Goal: Communication & Community: Answer question/provide support

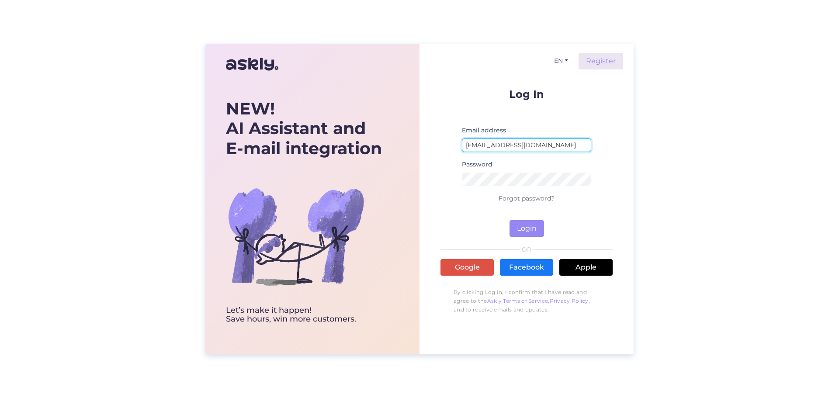
click at [541, 145] on input "[EMAIL_ADDRESS][DOMAIN_NAME]" at bounding box center [526, 146] width 129 height 14
type input "[EMAIL_ADDRESS][DOMAIN_NAME]"
click at [527, 227] on button "Login" at bounding box center [527, 228] width 35 height 17
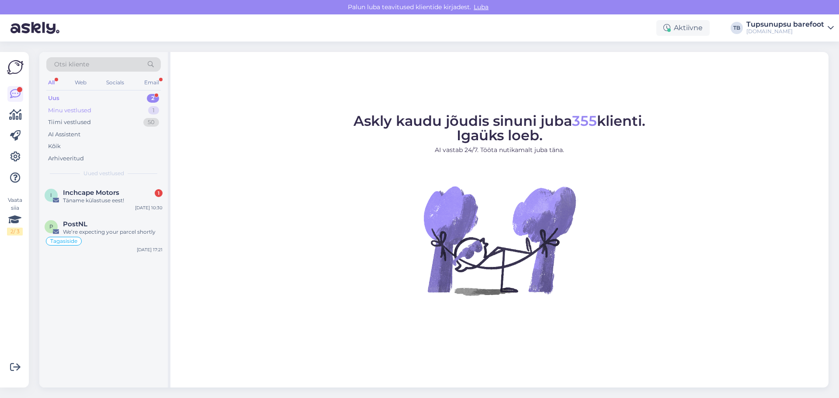
click at [71, 113] on div "Minu vestlused" at bounding box center [69, 110] width 43 height 9
click at [82, 205] on div "a [EMAIL_ADDRESS][DOMAIN_NAME] Attachment [DATE] 17:30" at bounding box center [103, 198] width 128 height 31
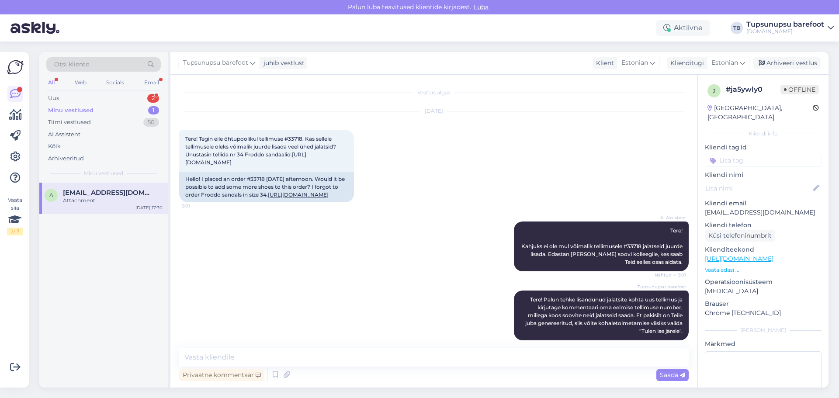
scroll to position [94, 0]
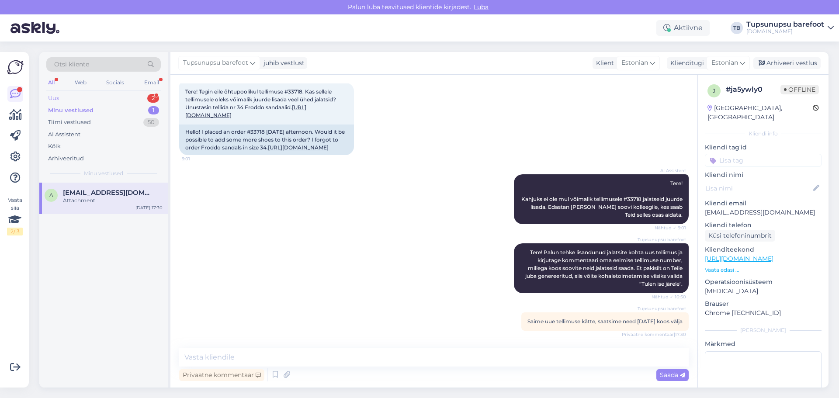
click at [67, 96] on div "Uus 2" at bounding box center [103, 98] width 115 height 12
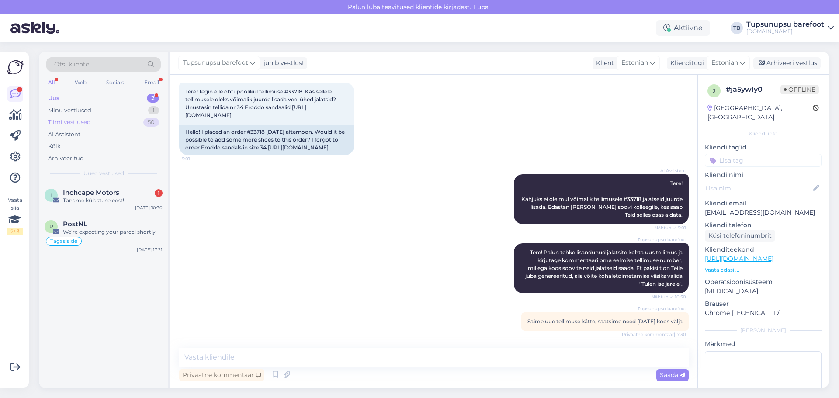
click at [68, 123] on div "Tiimi vestlused" at bounding box center [69, 122] width 43 height 9
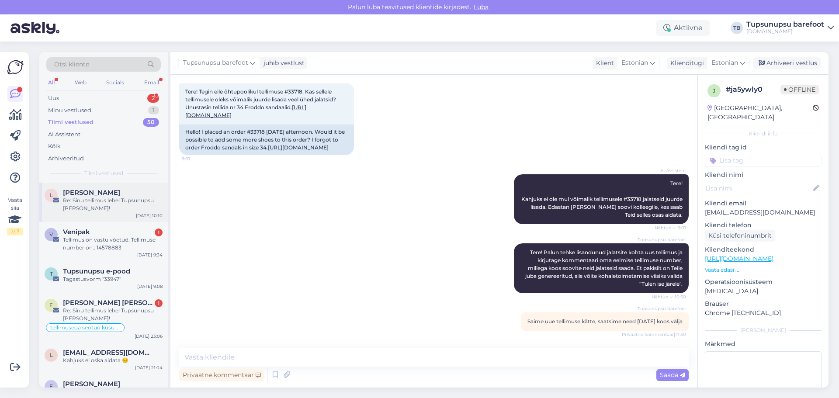
click at [111, 207] on div "Re: Sinu tellimus lehel Tupsunupsu [PERSON_NAME]!" at bounding box center [113, 205] width 100 height 16
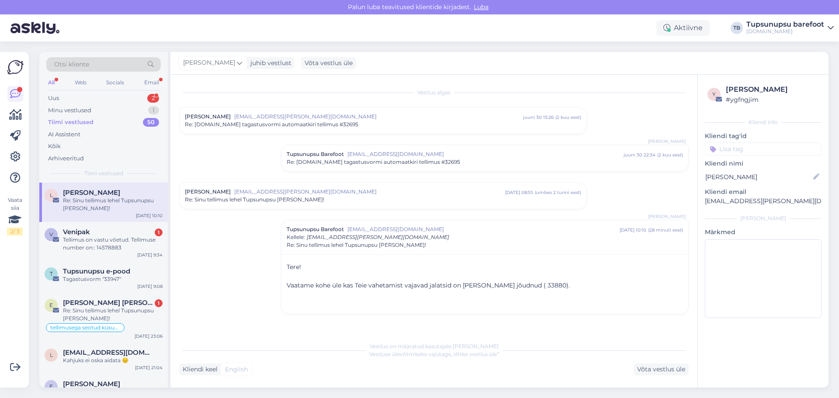
click at [317, 116] on span "[EMAIL_ADDRESS][PERSON_NAME][DOMAIN_NAME]" at bounding box center [378, 117] width 289 height 8
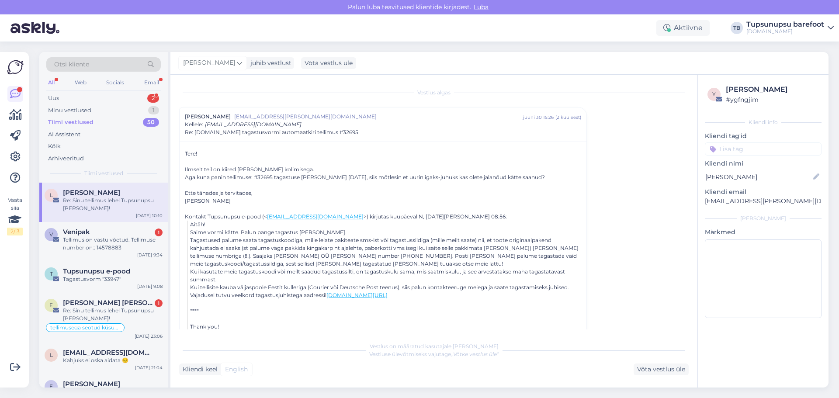
click at [317, 116] on span "[EMAIL_ADDRESS][PERSON_NAME][DOMAIN_NAME]" at bounding box center [378, 117] width 289 height 8
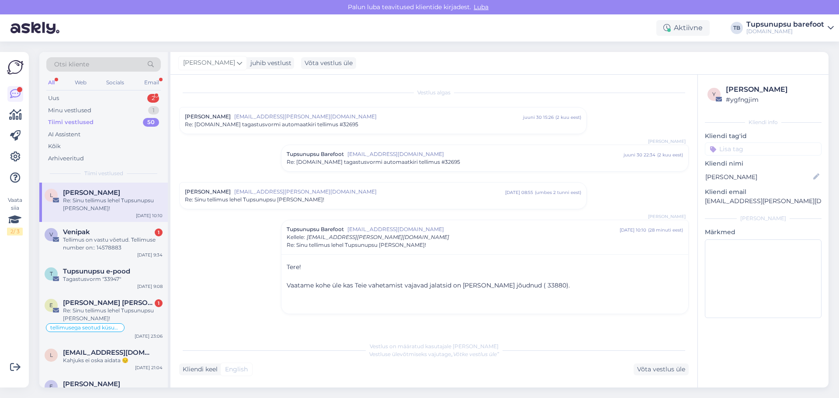
click at [346, 158] on span "Re: [DOMAIN_NAME] tagastusvormi automaatkiri tellimus #32695" at bounding box center [374, 162] width 174 height 8
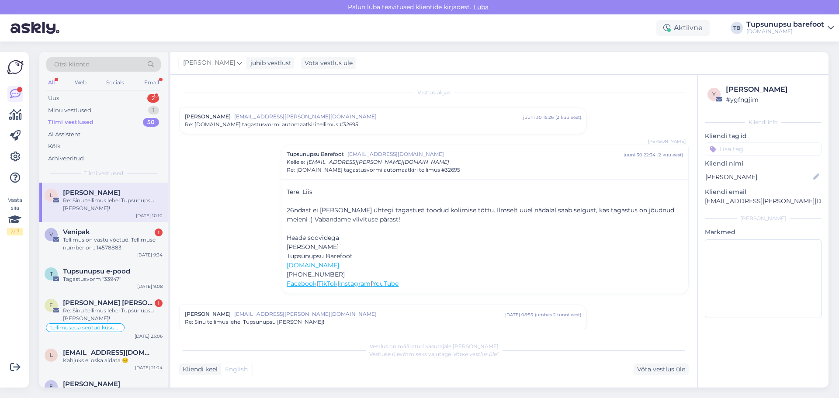
click at [496, 160] on div "Tupsunupsu Barefoot [EMAIL_ADDRESS][DOMAIN_NAME] [DATE] 22:34 ( 2 kuu eest ) Ke…" at bounding box center [485, 162] width 396 height 24
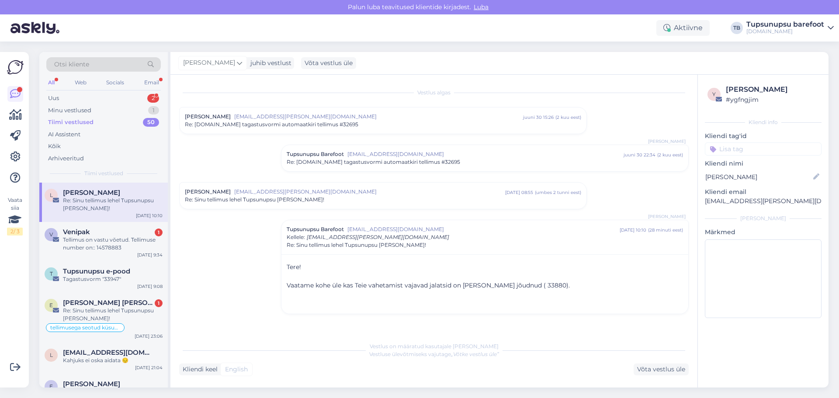
click at [393, 197] on div "Re: Sinu tellimus lehel Tupsunupsu [PERSON_NAME]!" at bounding box center [383, 200] width 396 height 8
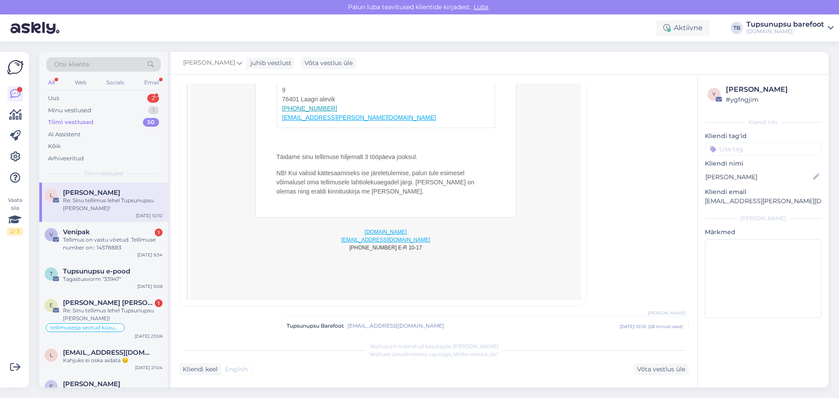
scroll to position [861, 0]
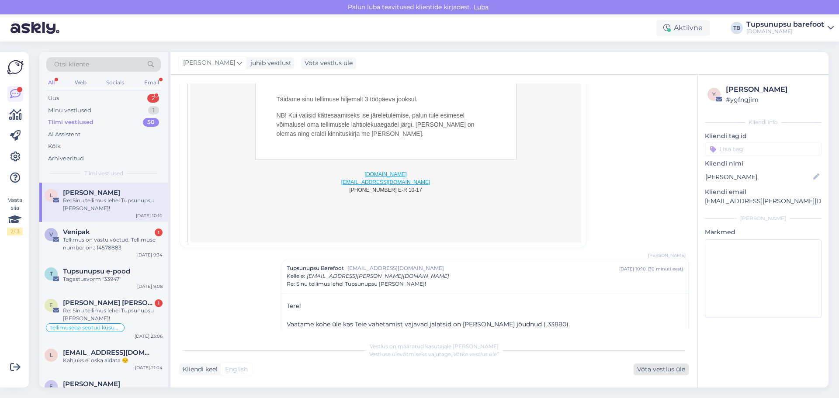
click at [668, 374] on div "Võta vestlus üle" at bounding box center [661, 370] width 55 height 12
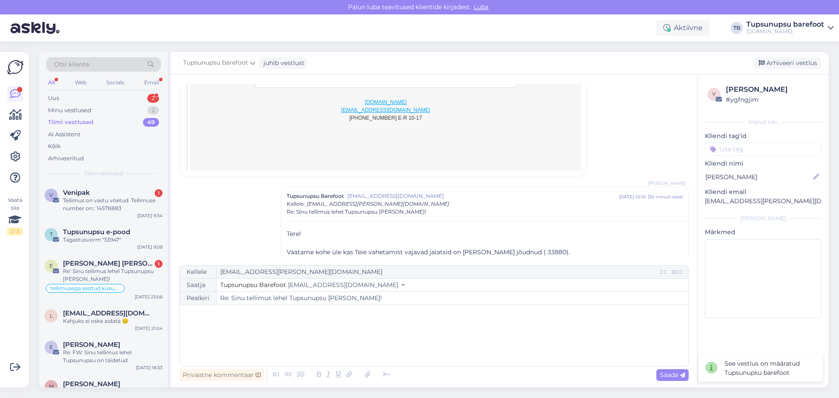
click at [358, 326] on div "﻿" at bounding box center [434, 335] width 500 height 52
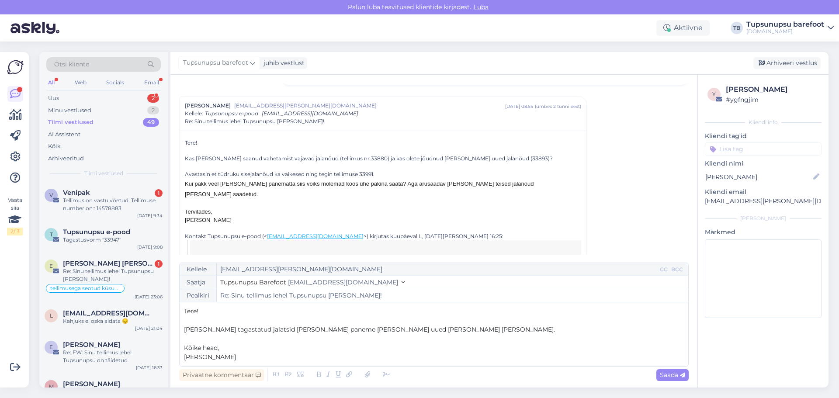
scroll to position [103, 0]
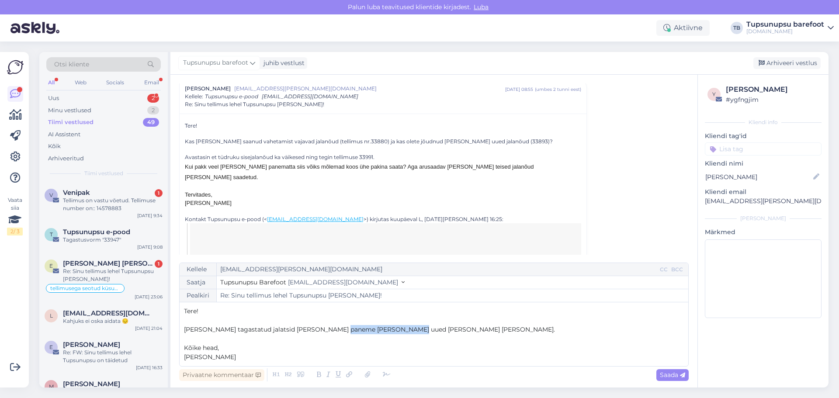
drag, startPoint x: 399, startPoint y: 329, endPoint x: 331, endPoint y: 330, distance: 68.2
click at [331, 330] on p "[PERSON_NAME] tagastatud jalatsid [PERSON_NAME] paneme [PERSON_NAME] uued [PERS…" at bounding box center [434, 329] width 500 height 9
drag, startPoint x: 229, startPoint y: 359, endPoint x: 176, endPoint y: 357, distance: 52.9
click at [176, 357] on div "Vestlus algas Liis [PERSON_NAME] [EMAIL_ADDRESS][PERSON_NAME][DOMAIN_NAME] [DAT…" at bounding box center [433, 231] width 527 height 313
click at [667, 375] on span "Saada" at bounding box center [672, 375] width 25 height 8
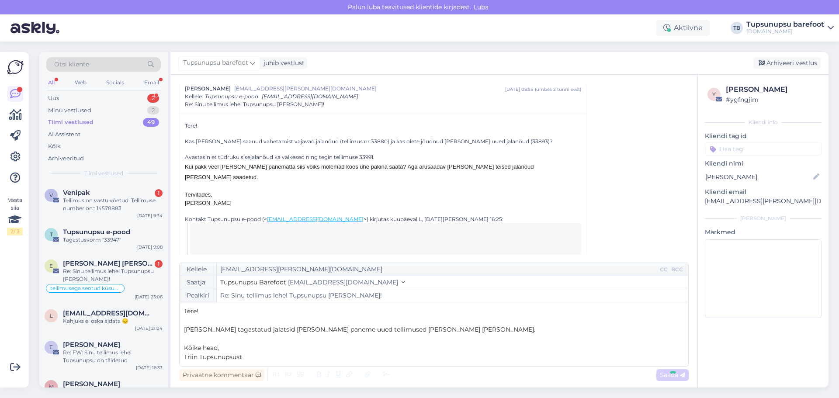
type input "Re: Re: Sinu tellimus lehel Tupsunupsu [PERSON_NAME]!"
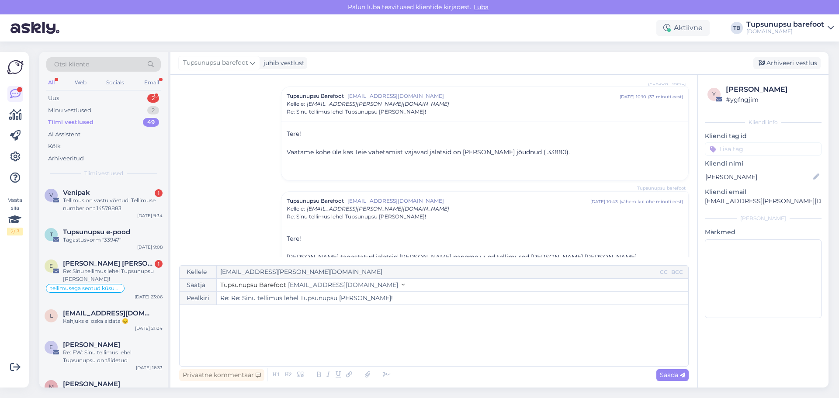
scroll to position [1048, 0]
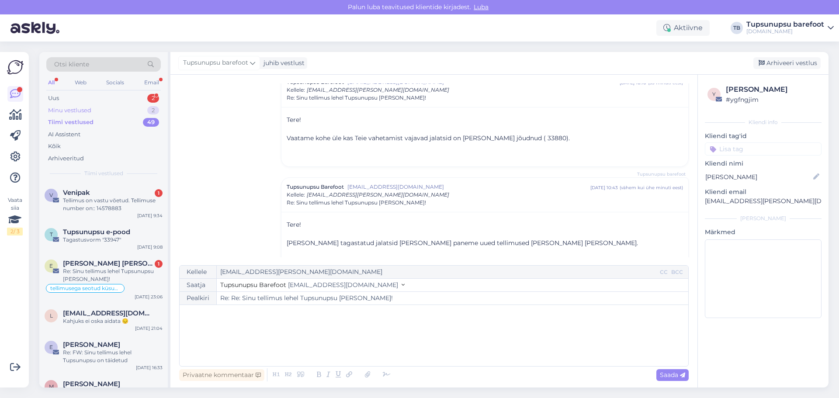
click at [69, 109] on div "Minu vestlused" at bounding box center [69, 110] width 43 height 9
